Goal: Entertainment & Leisure: Consume media (video, audio)

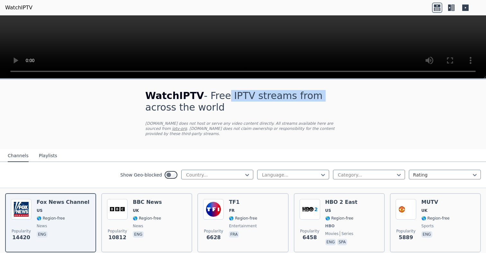
drag, startPoint x: 215, startPoint y: 95, endPoint x: 297, endPoint y: 96, distance: 82.0
click at [297, 96] on h1 "WatchIPTV - Free IPTV streams from across the world" at bounding box center [243, 101] width 196 height 23
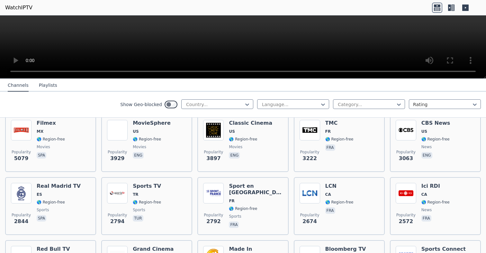
scroll to position [171, 0]
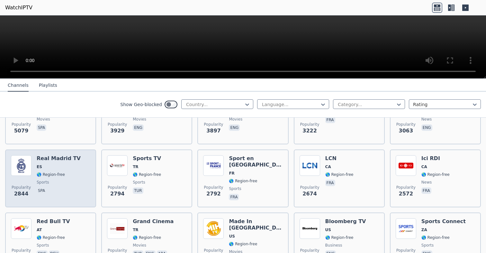
click at [60, 163] on div "Real Madrid TV ES 🌎 Region-free sports spa" at bounding box center [59, 178] width 44 height 46
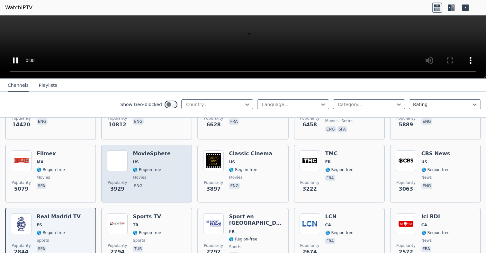
scroll to position [58, 0]
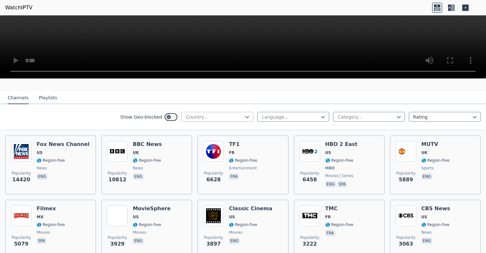
click at [219, 118] on div at bounding box center [215, 117] width 59 height 6
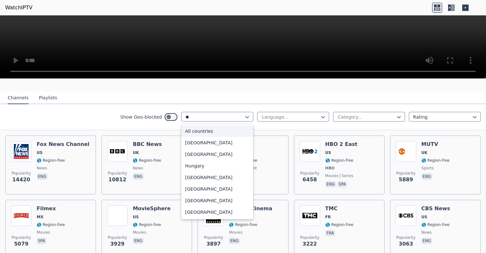
type input "***"
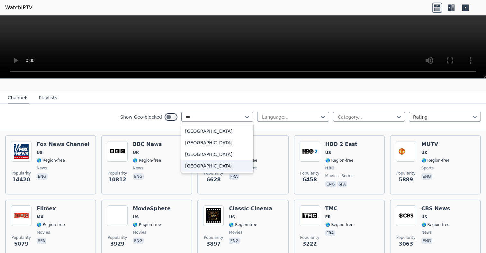
click at [212, 165] on div "[GEOGRAPHIC_DATA]" at bounding box center [217, 166] width 72 height 12
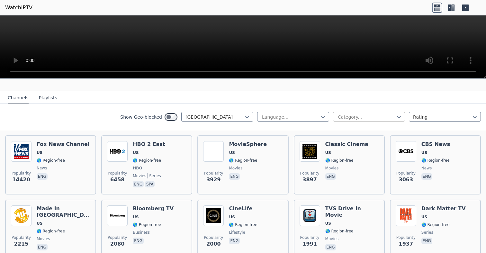
click at [354, 121] on div "Category..." at bounding box center [369, 117] width 72 height 10
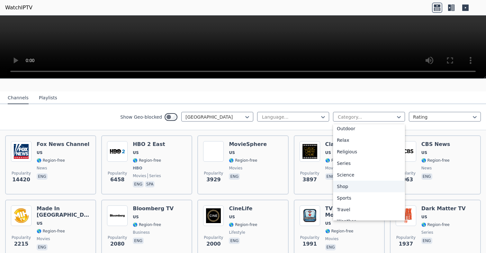
scroll to position [210, 0]
click at [349, 198] on div "Sports" at bounding box center [369, 199] width 72 height 12
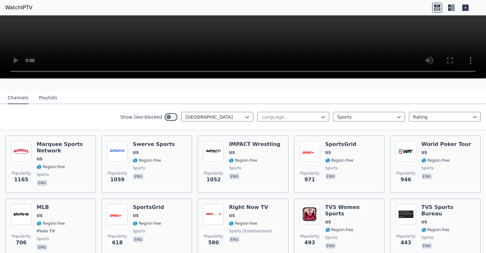
click at [347, 92] on nav "Channels Playlists" at bounding box center [243, 97] width 486 height 13
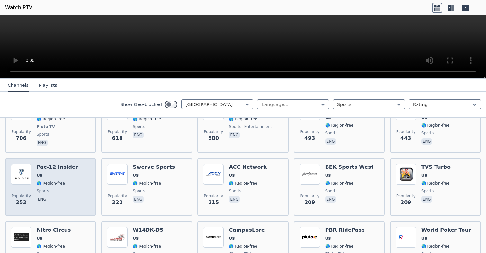
scroll to position [137, 0]
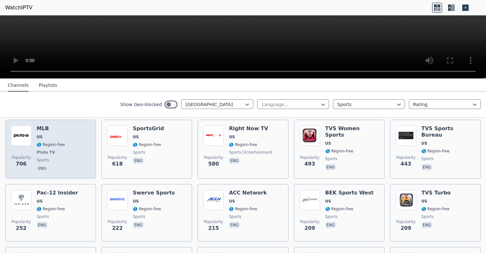
click at [57, 149] on div "MLB US 🌎 Region-free Pluto TV sports eng" at bounding box center [51, 149] width 28 height 48
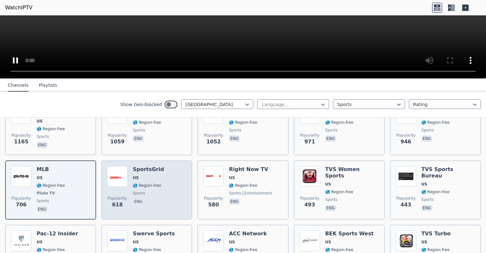
scroll to position [31, 0]
